Goal: Register for event/course

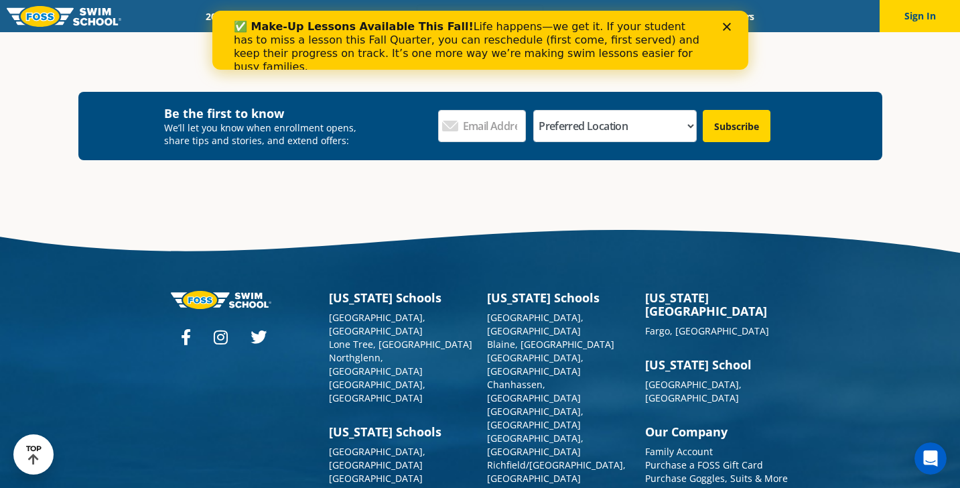
scroll to position [1269, 0]
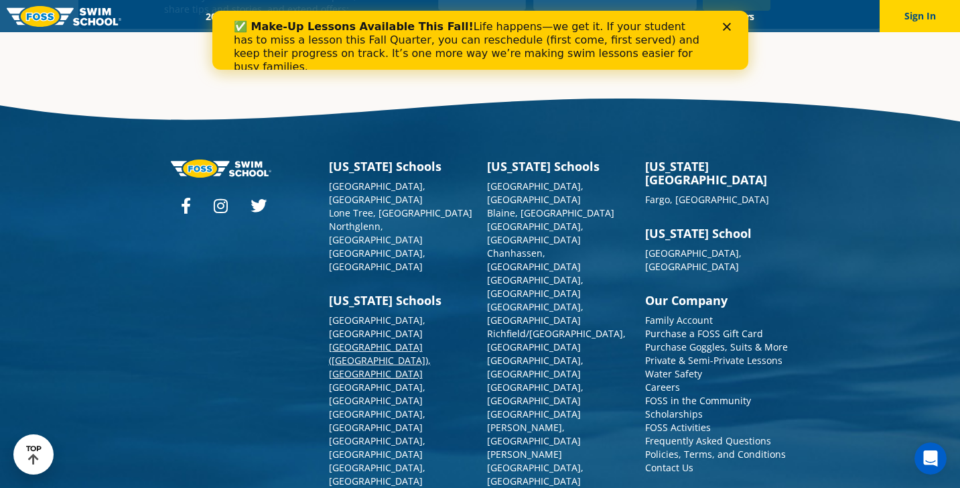
click at [361, 340] on link "[GEOGRAPHIC_DATA] ([GEOGRAPHIC_DATA]), [GEOGRAPHIC_DATA]" at bounding box center [380, 360] width 102 height 40
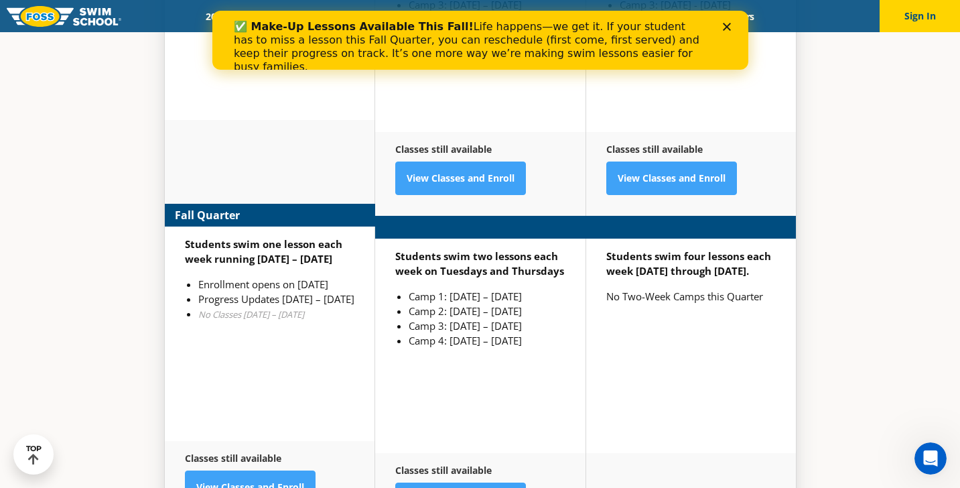
scroll to position [3407, 0]
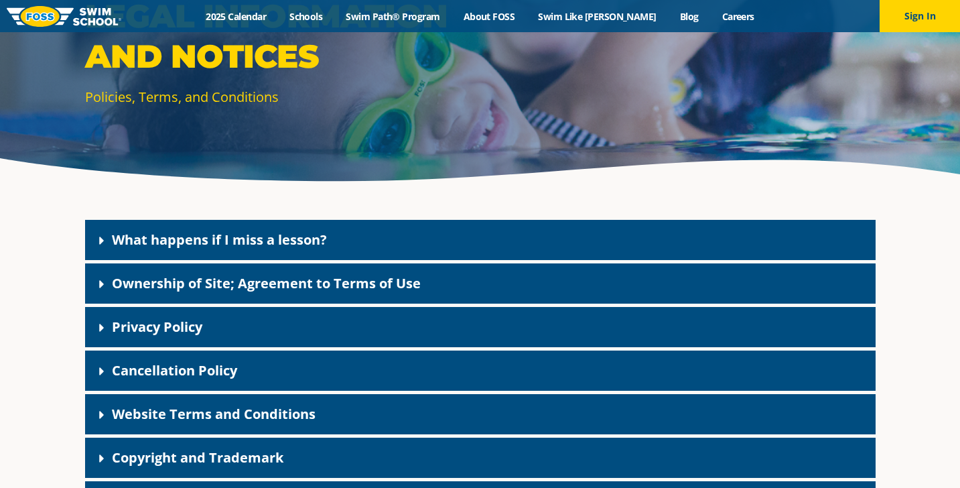
scroll to position [151, 0]
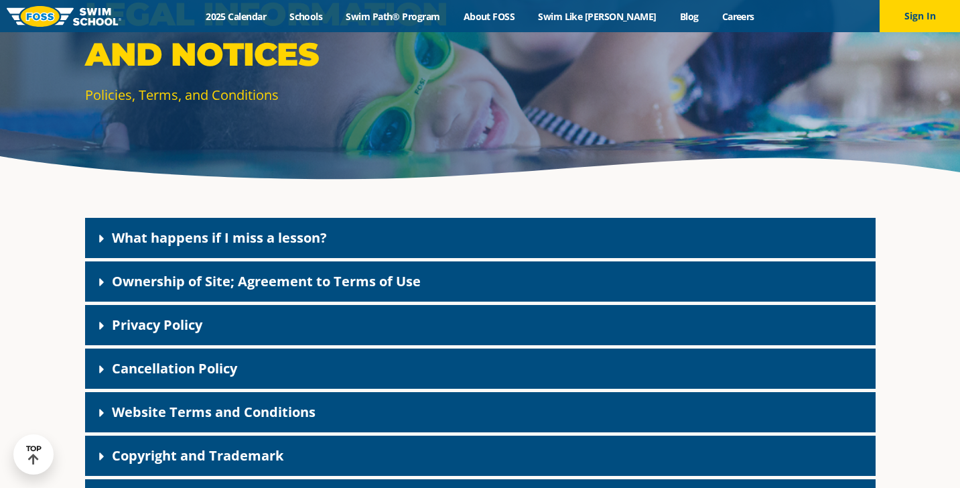
click at [295, 357] on div "Cancellation Policy" at bounding box center [480, 368] width 790 height 40
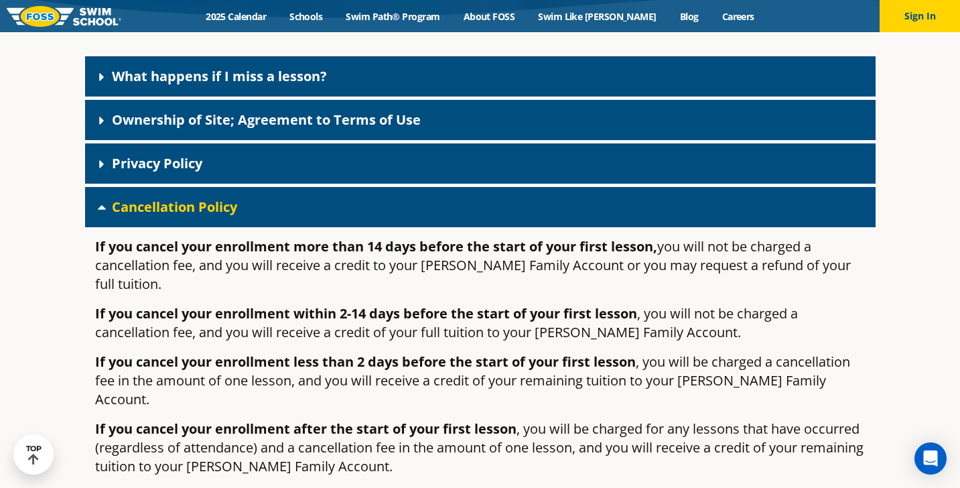
scroll to position [314, 0]
